Goal: Information Seeking & Learning: Understand process/instructions

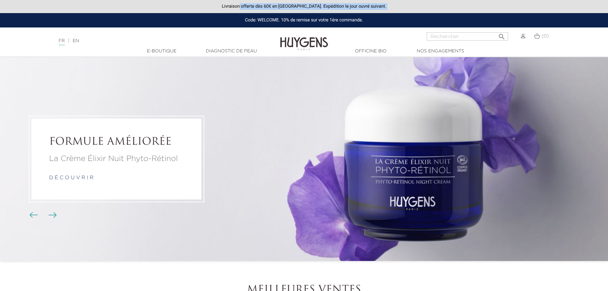
drag, startPoint x: 210, startPoint y: 15, endPoint x: 210, endPoint y: 9, distance: 5.4
click at [210, 10] on header "Livraison offerte dès 60€ en [GEOGRAPHIC_DATA]. Expédition le jour ouvré suivan…" at bounding box center [304, 28] width 608 height 57
click at [210, 9] on div "Livraison offerte dès 60€ en [GEOGRAPHIC_DATA]. Expédition le jour ouvré suivan…" at bounding box center [304, 6] width 608 height 13
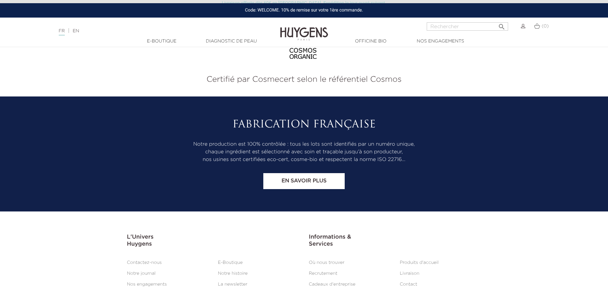
scroll to position [853, 0]
